Goal: Task Accomplishment & Management: Complete application form

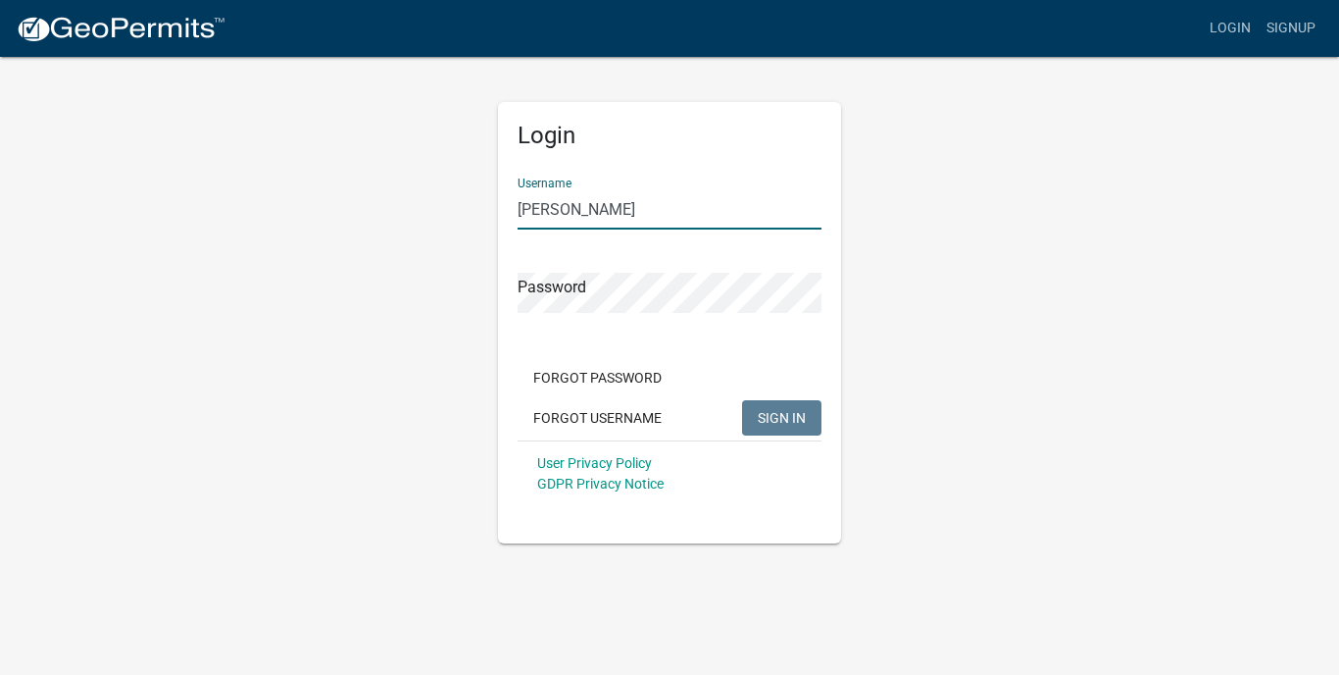
type input "[PERSON_NAME]"
click at [781, 417] on button "SIGN IN" at bounding box center [781, 417] width 79 height 35
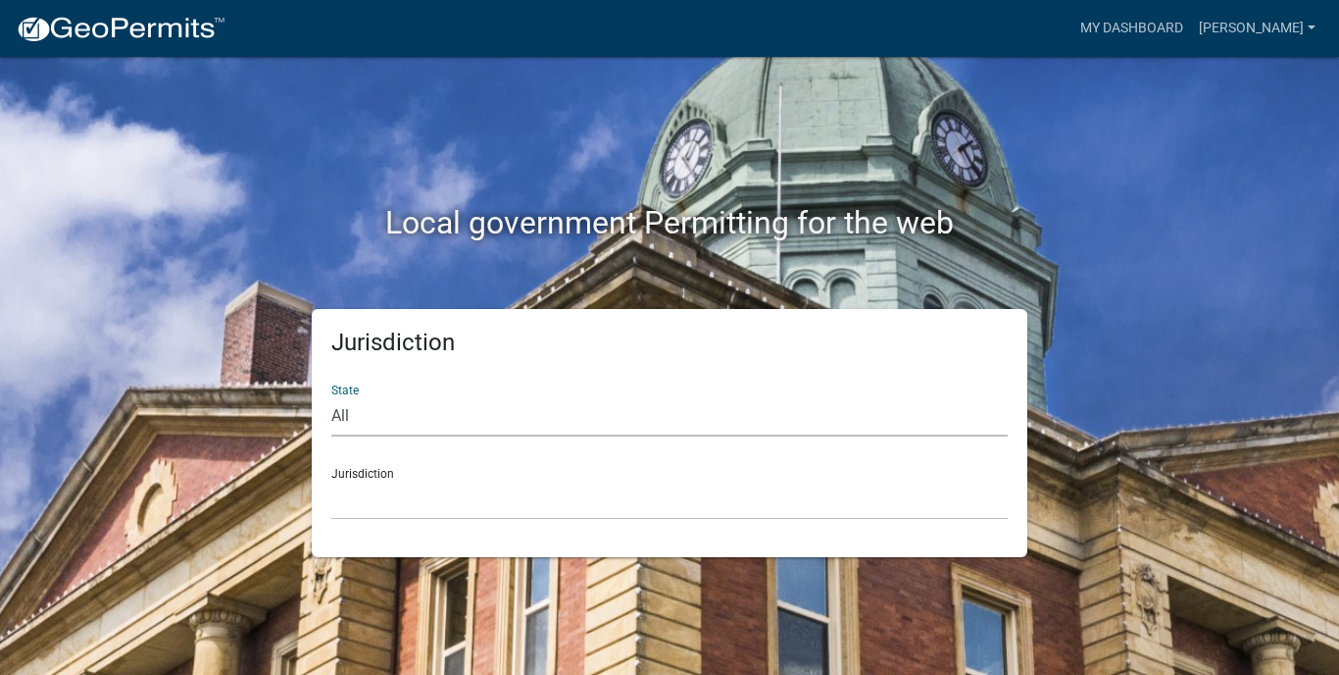
select select "[US_STATE]"
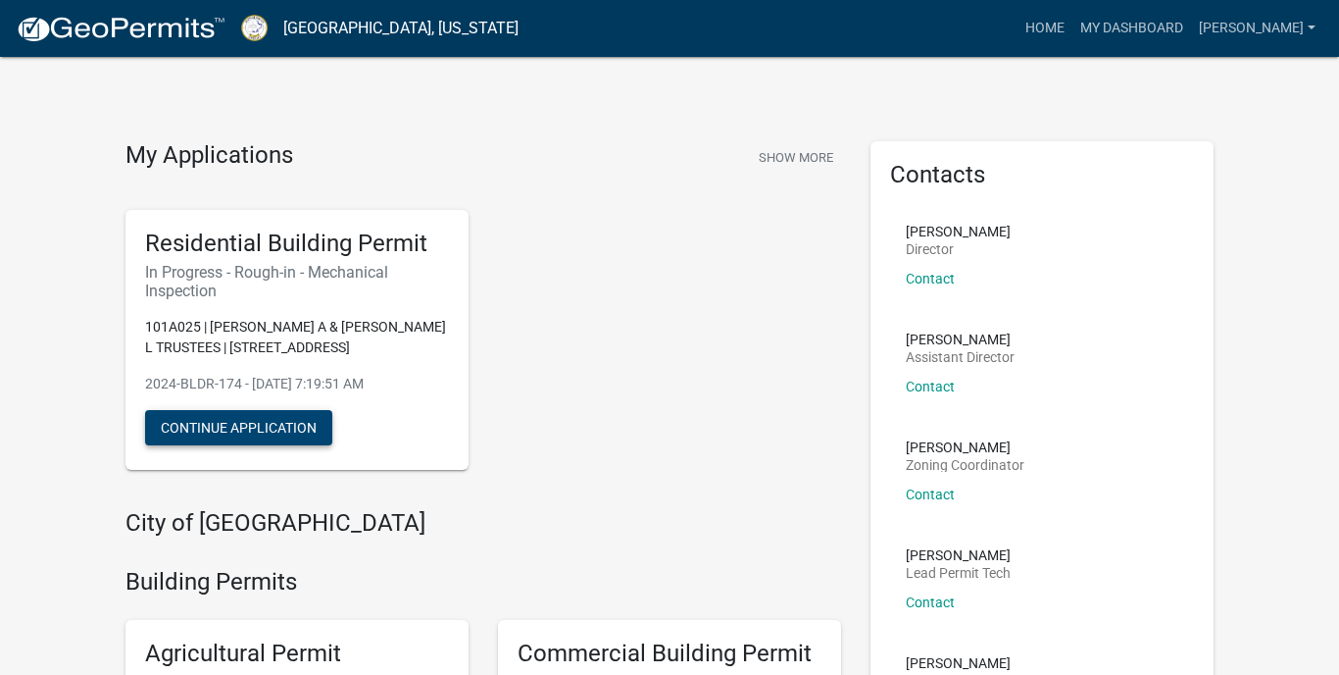
click at [276, 419] on button "Continue Application" at bounding box center [238, 427] width 187 height 35
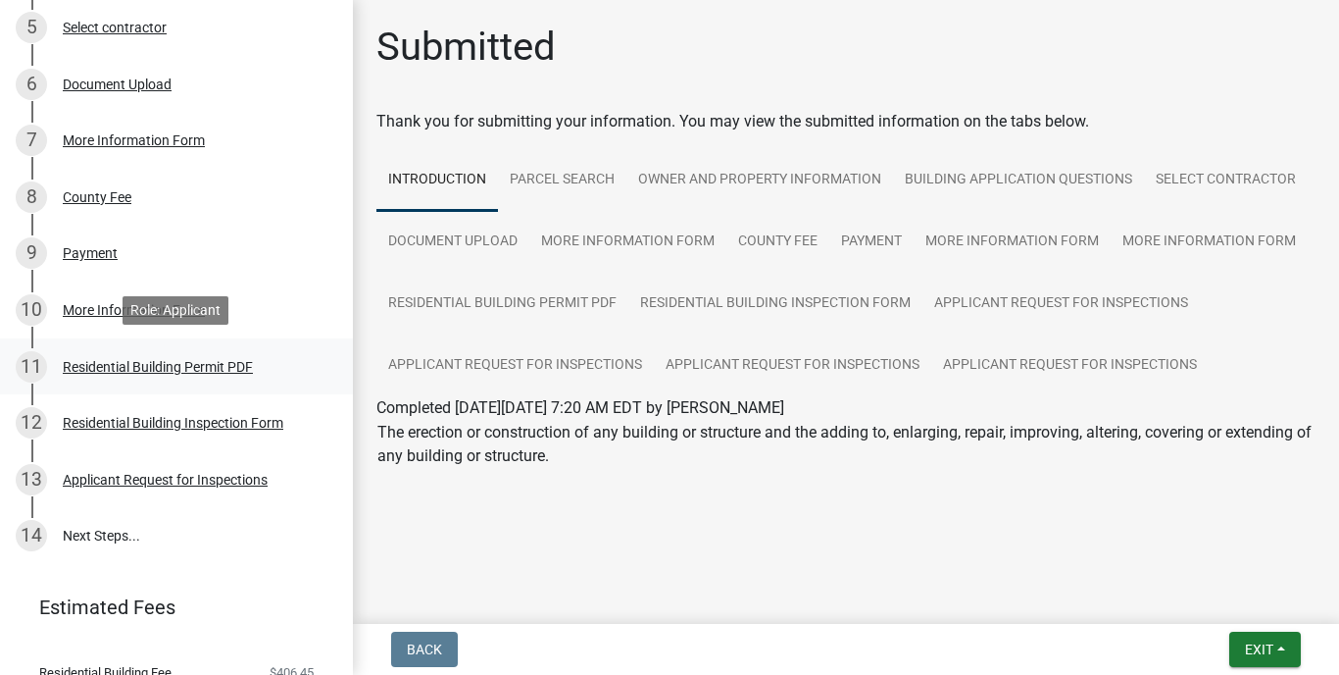
scroll to position [520, 0]
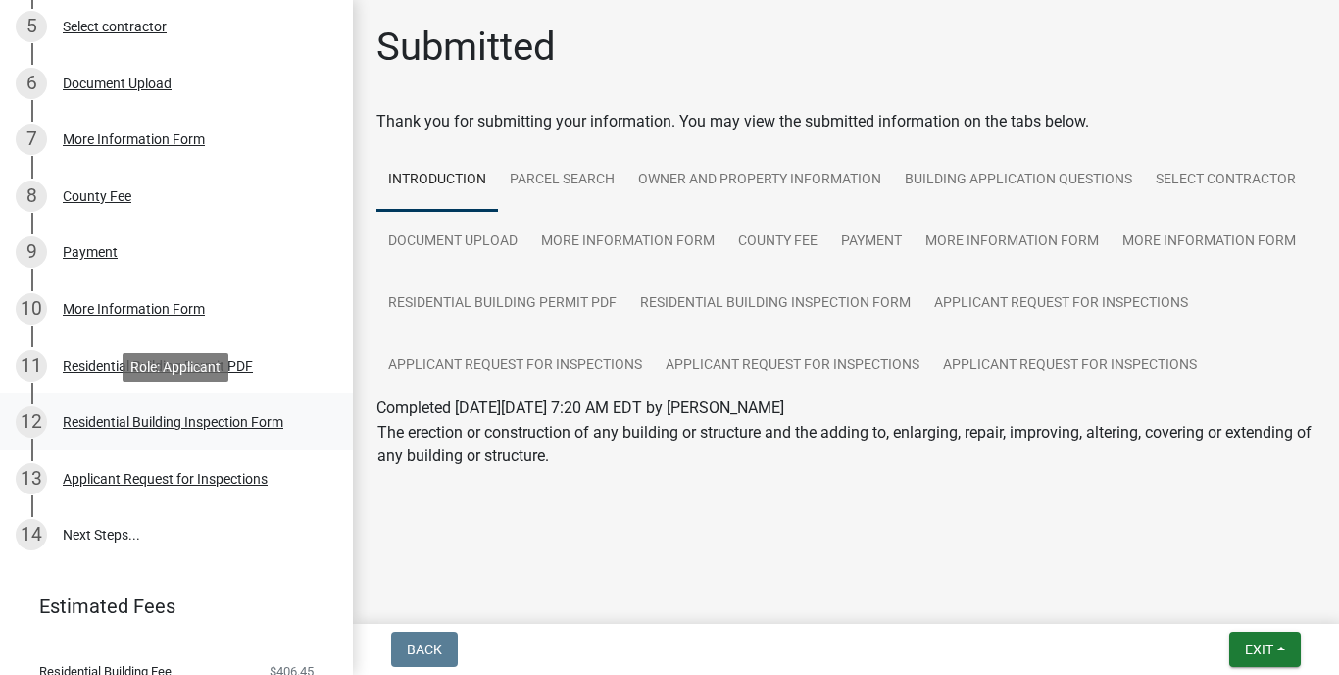
click at [216, 423] on div "Residential Building Inspection Form" at bounding box center [173, 422] width 221 height 14
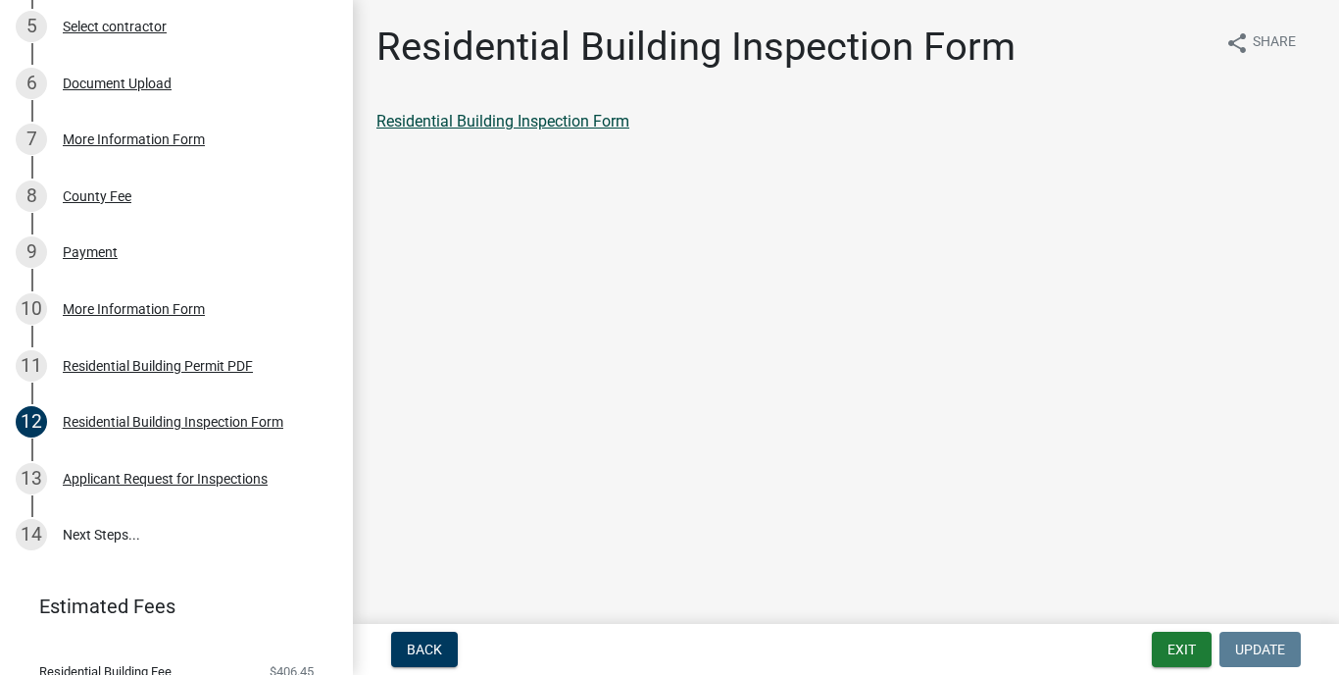
click at [536, 125] on link "Residential Building Inspection Form" at bounding box center [503, 121] width 253 height 19
